Goal: Ask a question

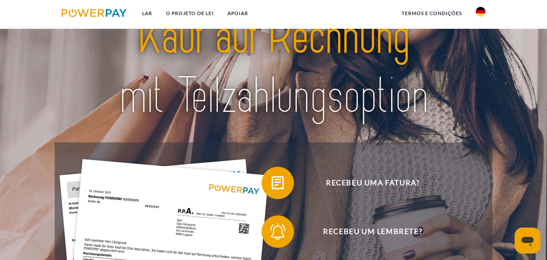
click at [547, 256] on header "Lar O PROJETO DE LEI APOIAR link" at bounding box center [273, 249] width 547 height 542
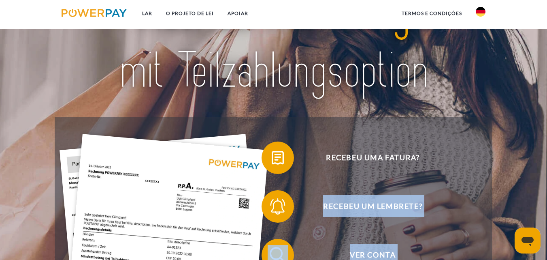
click at [547, 256] on header "Lar O PROJETO DE LEI APOIAR link" at bounding box center [273, 224] width 547 height 542
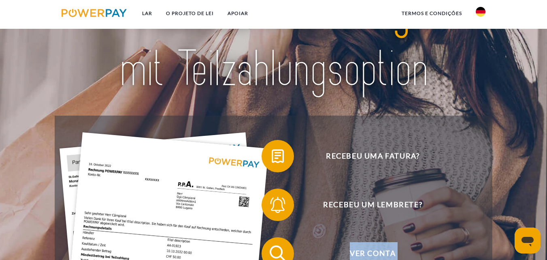
click at [547, 256] on header "Lar O PROJETO DE LEI APOIAR link" at bounding box center [273, 222] width 547 height 542
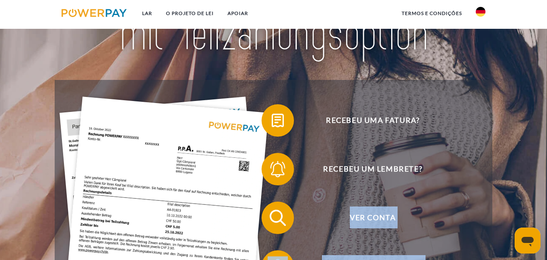
click at [547, 256] on header "Lar O PROJETO DE LEI APOIAR link" at bounding box center [273, 186] width 547 height 542
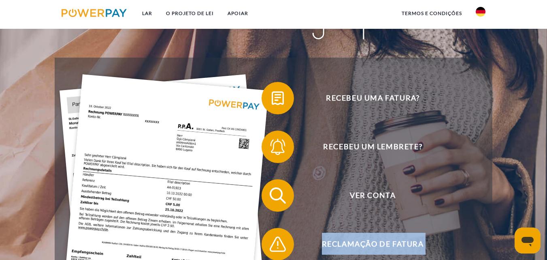
click at [547, 256] on header "Lar O PROJETO DE LEI APOIAR link" at bounding box center [273, 164] width 547 height 542
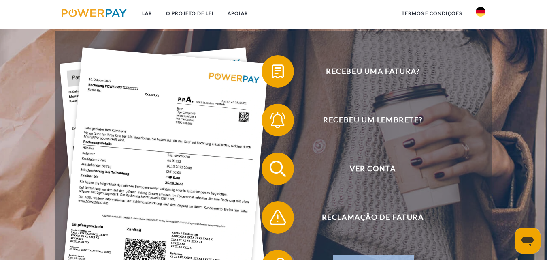
scroll to position [160, 0]
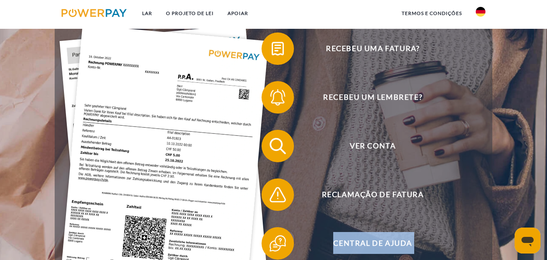
click at [547, 256] on header "Lar O PROJETO DE LEI APOIAR link" at bounding box center [273, 115] width 547 height 542
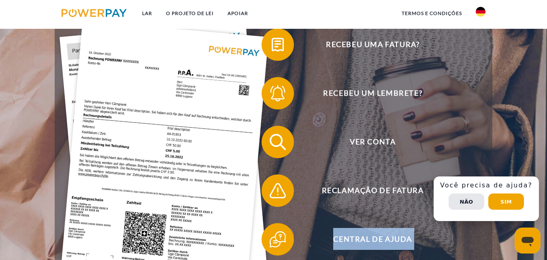
click at [547, 256] on header "Lar O PROJETO DE LEI APOIAR link" at bounding box center [273, 111] width 547 height 542
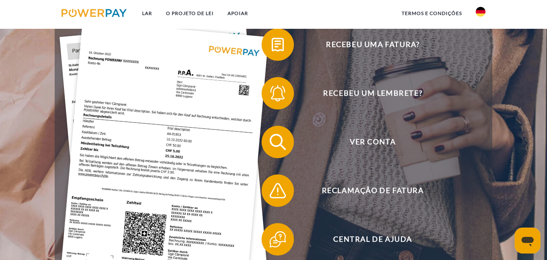
scroll to position [177, 0]
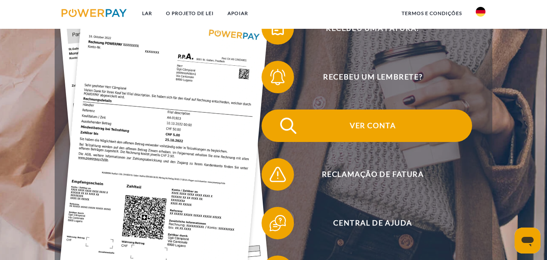
click at [379, 127] on font "Ver conta" at bounding box center [373, 125] width 46 height 9
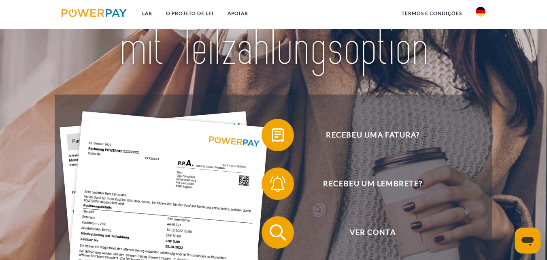
scroll to position [152, 0]
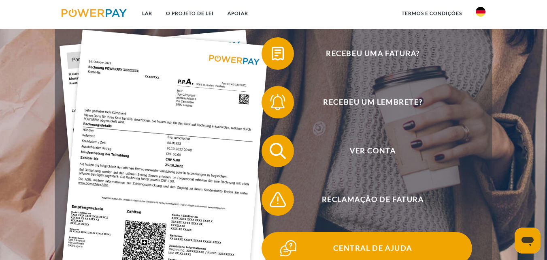
click at [384, 247] on font "Central de Ajuda" at bounding box center [372, 247] width 79 height 9
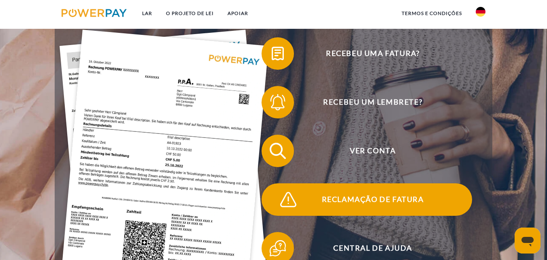
click at [412, 200] on font "Reclamação de fatura" at bounding box center [373, 198] width 102 height 9
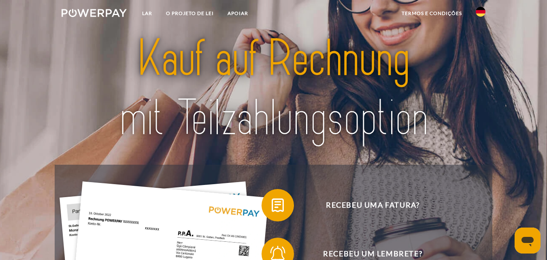
click at [528, 237] on icon "Abrir janela de mensagens" at bounding box center [528, 242] width 12 height 10
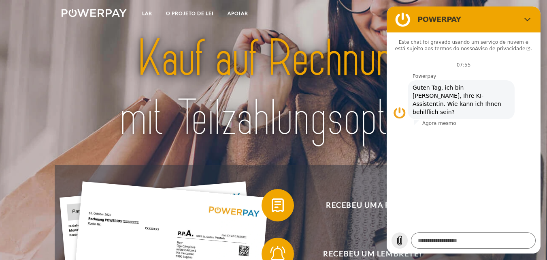
click at [401, 238] on icon "Carregar arquivo" at bounding box center [400, 240] width 4 height 9
click at [478, 238] on textarea at bounding box center [473, 240] width 125 height 16
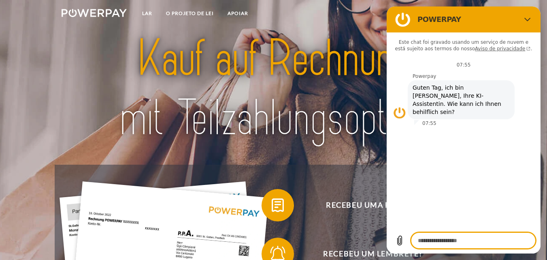
click at [478, 238] on textarea at bounding box center [473, 240] width 125 height 16
click at [514, 240] on textarea at bounding box center [473, 240] width 125 height 16
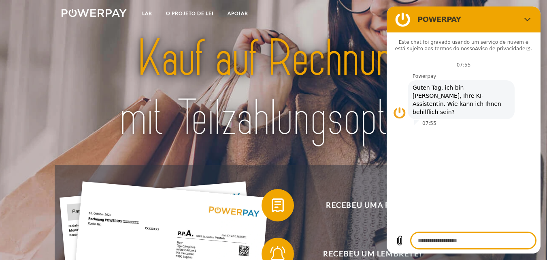
click at [443, 241] on textarea at bounding box center [473, 240] width 125 height 16
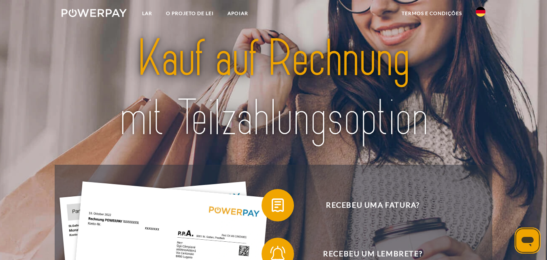
click at [523, 243] on icon "Abrir janela de mensagens" at bounding box center [528, 240] width 15 height 15
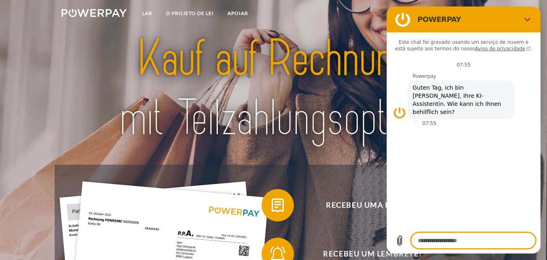
type textarea "*"
paste textarea "**********"
type textarea "**********"
type textarea "*"
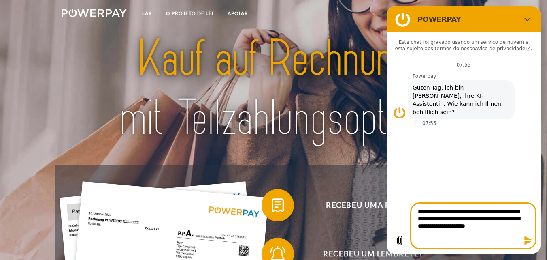
type textarea "**********"
click at [526, 238] on icon "Enviar mensagem" at bounding box center [529, 240] width 8 height 9
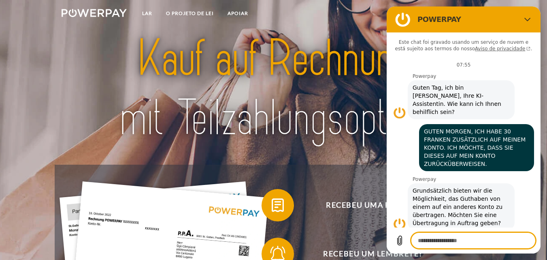
scroll to position [49, 0]
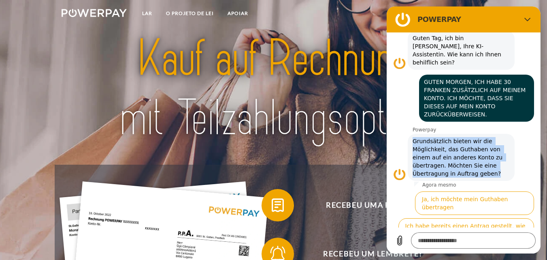
drag, startPoint x: 413, startPoint y: 132, endPoint x: 517, endPoint y: 167, distance: 109.4
click at [517, 167] on div "Powerpay diz: Grundsätzlich bieten wir die Möglichkeit, das Guthaben von einem …" at bounding box center [466, 157] width 147 height 48
copy span "Grundsätzlich bieten wir die Möglichkeit, das Guthaben von einem auf ein andere…"
type textarea "*"
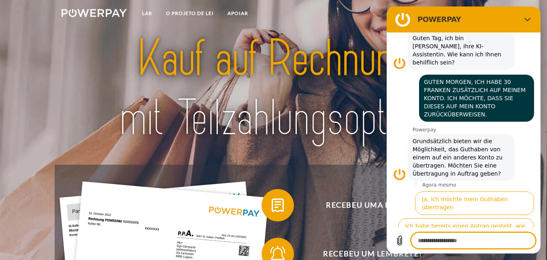
paste textarea "**********"
type textarea "**********"
type textarea "*"
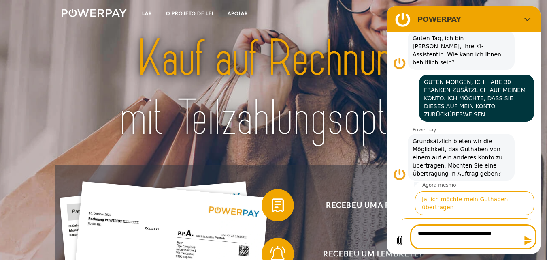
type textarea "**********"
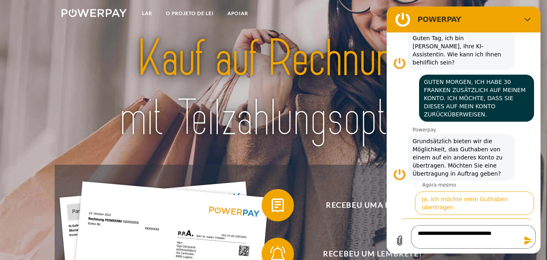
click at [528, 242] on icon "Enviar mensagem" at bounding box center [529, 240] width 8 height 9
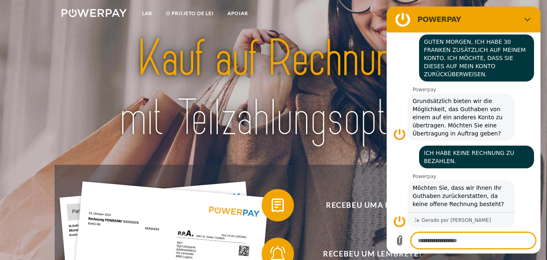
scroll to position [91, 0]
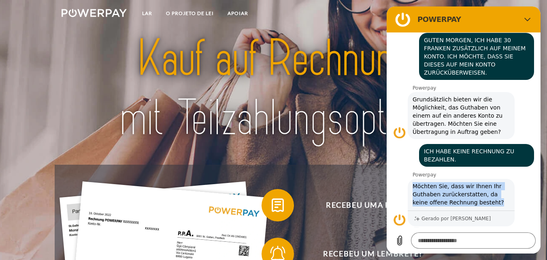
drag, startPoint x: 413, startPoint y: 177, endPoint x: 497, endPoint y: 200, distance: 87.2
click at [497, 200] on div "Powerpay diz: Möchten Sie, dass wir Ihnen Ihr Guthaben zurückerstatten, da kein…" at bounding box center [461, 194] width 107 height 31
copy span "Möchten Sie, dass wir Ihnen Ihr Guthaben zurückerstatten, da keine offene Rechn…"
type textarea "*"
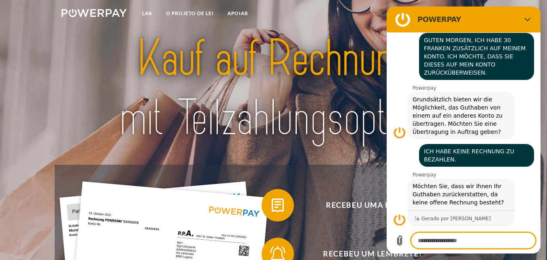
click at [446, 240] on textarea at bounding box center [473, 240] width 125 height 16
type textarea "*"
type textarea "**"
type textarea "*"
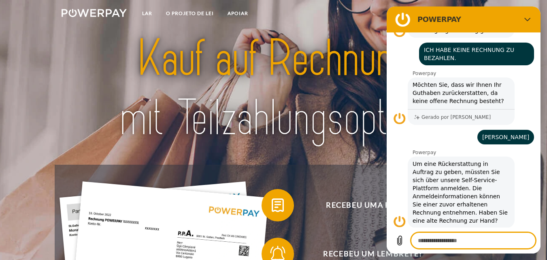
scroll to position [231, 0]
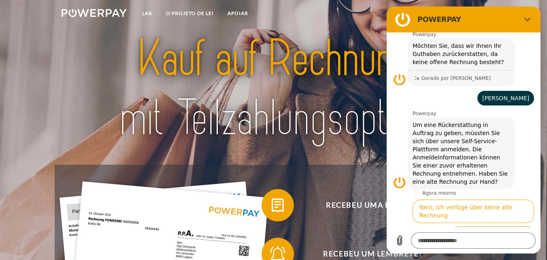
drag, startPoint x: 446, startPoint y: 125, endPoint x: 460, endPoint y: 130, distance: 15.1
click at [460, 130] on span "Um eine Rückerstattung in Auftrag zu geben, müssten Sie sich über unsere Self-S…" at bounding box center [461, 153] width 97 height 65
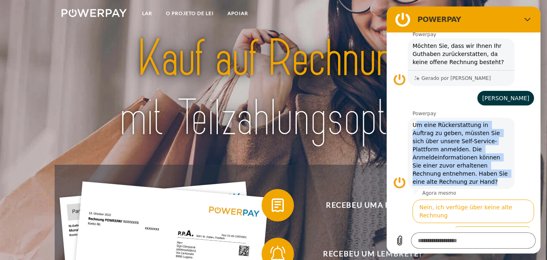
drag, startPoint x: 417, startPoint y: 117, endPoint x: 498, endPoint y: 177, distance: 100.7
click at [498, 177] on span "Um eine Rückerstattung in Auftrag zu geben, müssten Sie sich über unsere Self-S…" at bounding box center [461, 153] width 97 height 65
copy span "m eine Rückerstattung in Auftrag zu geben, müssten Sie sich über unsere Self-Se…"
click at [474, 226] on button "Ja, ich habe eine Rechnung." at bounding box center [492, 238] width 83 height 24
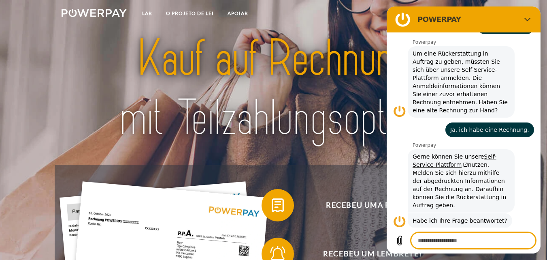
scroll to position [323, 0]
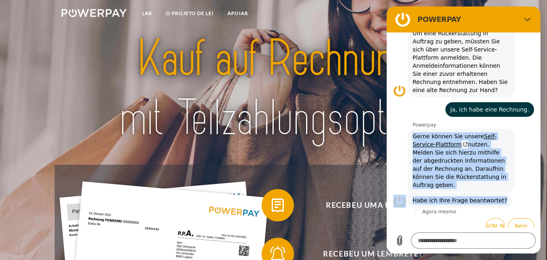
drag, startPoint x: 410, startPoint y: 126, endPoint x: 502, endPoint y: 191, distance: 112.0
click at [502, 191] on div "Este chat foi gravado usando um serviço de nuvem e está sujeito aos termos do n…" at bounding box center [464, 129] width 154 height 195
copy div "Gerne können Sie unsere Self-Service-Plattform nutzen. Melden Sie sich hierzu m…"
click at [529, 19] on icon "Fechar" at bounding box center [528, 19] width 6 height 6
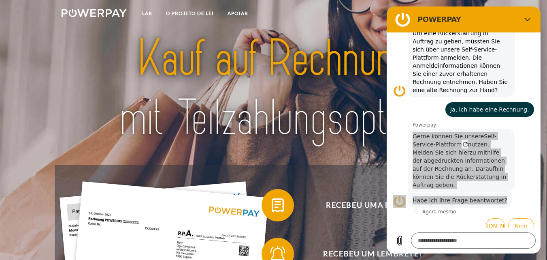
type textarea "*"
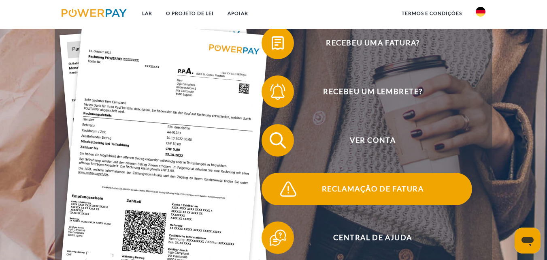
scroll to position [122, 0]
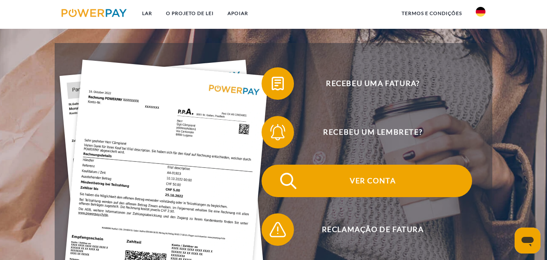
click at [365, 188] on span "Ver conta" at bounding box center [373, 181] width 199 height 32
